Goal: Task Accomplishment & Management: Use online tool/utility

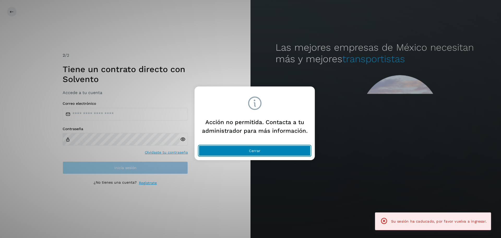
drag, startPoint x: 253, startPoint y: 147, endPoint x: 422, endPoint y: 58, distance: 190.7
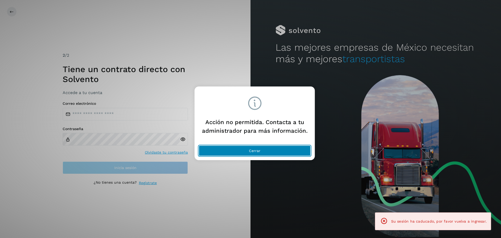
click at [254, 147] on button "Cerrar" at bounding box center [255, 150] width 112 height 10
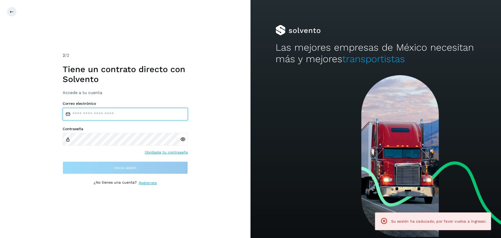
type input "**********"
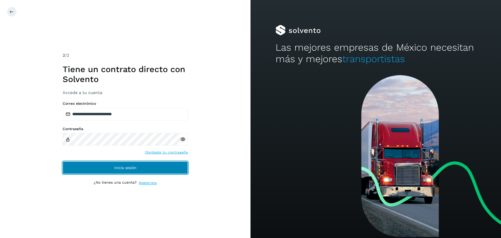
click at [164, 163] on button "Inicia sesión" at bounding box center [125, 167] width 125 height 13
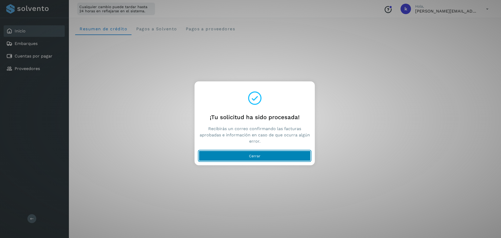
click at [252, 158] on button "Cerrar" at bounding box center [255, 155] width 112 height 10
click at [270, 156] on button "Cerrar" at bounding box center [255, 155] width 112 height 10
